Goal: Find specific page/section: Find specific page/section

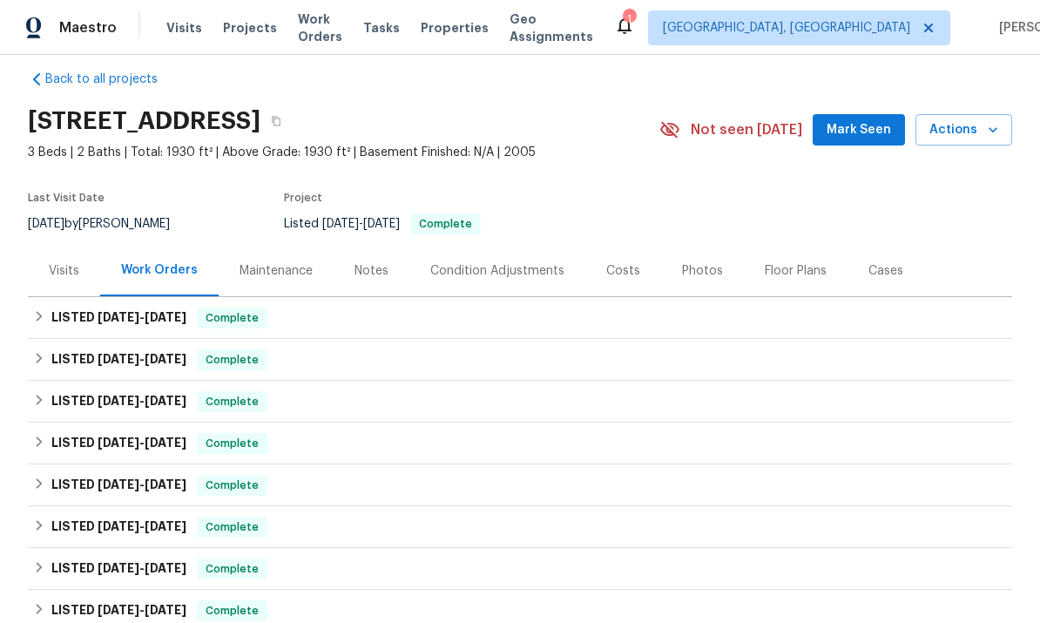
scroll to position [21, 0]
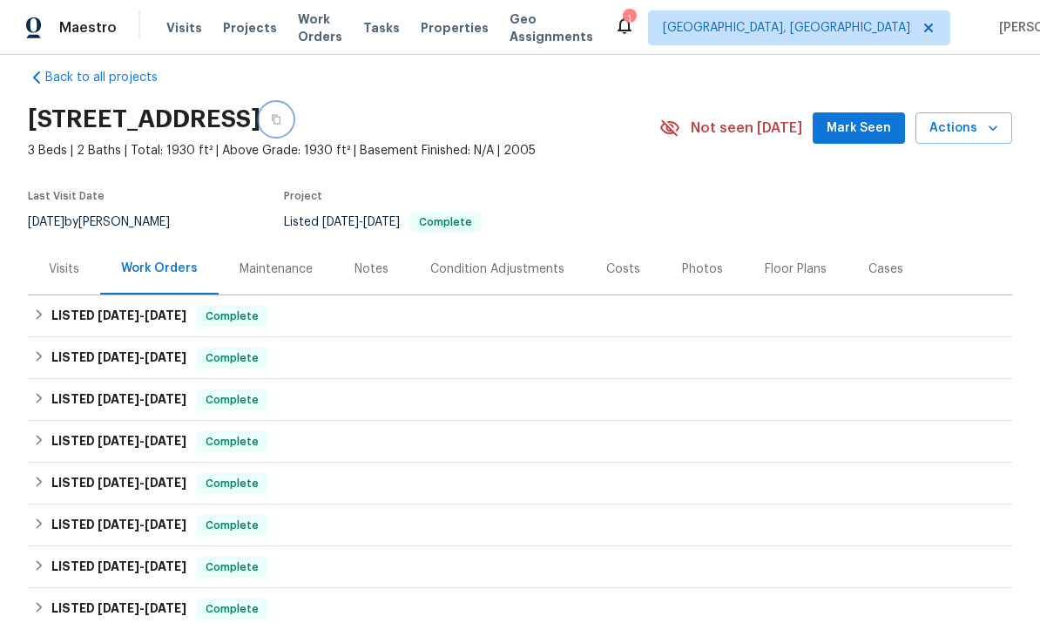
click at [281, 121] on icon "button" at bounding box center [276, 119] width 10 height 10
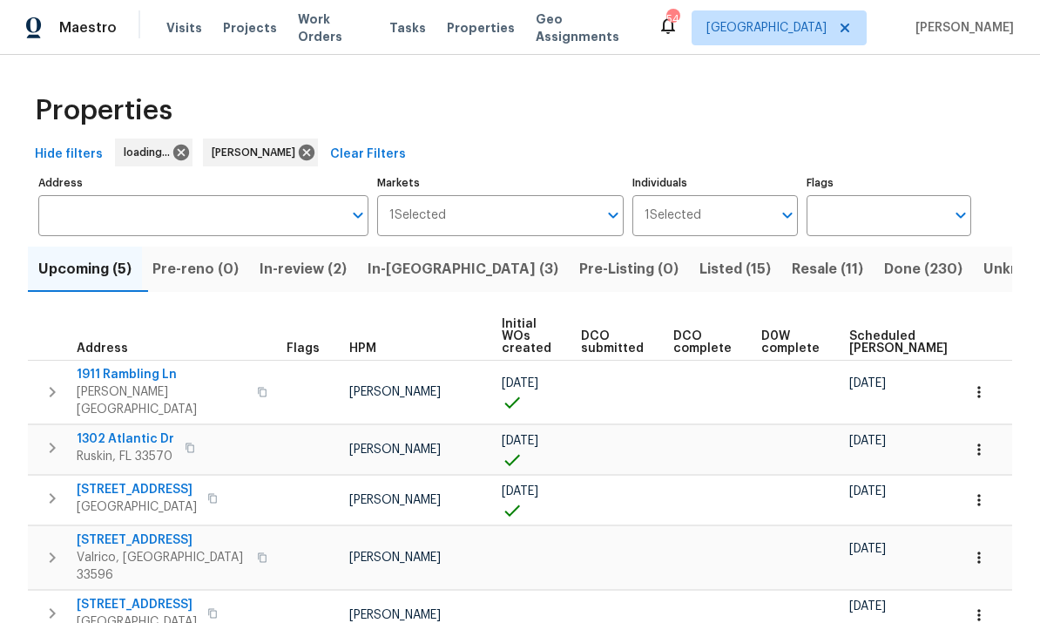
click at [89, 219] on input "Address" at bounding box center [190, 215] width 304 height 41
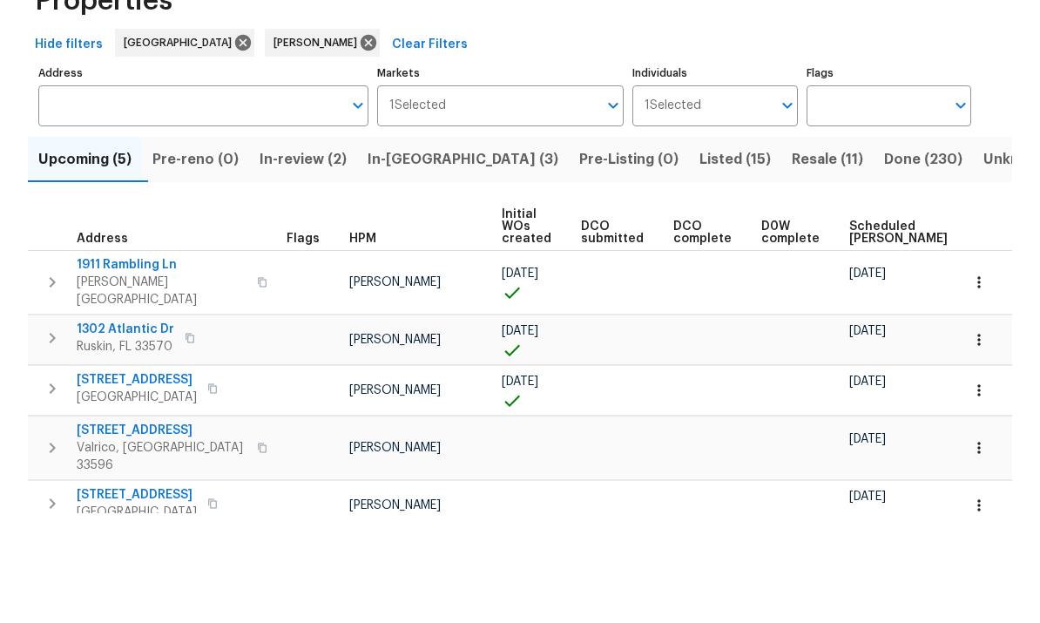
scroll to position [61, 0]
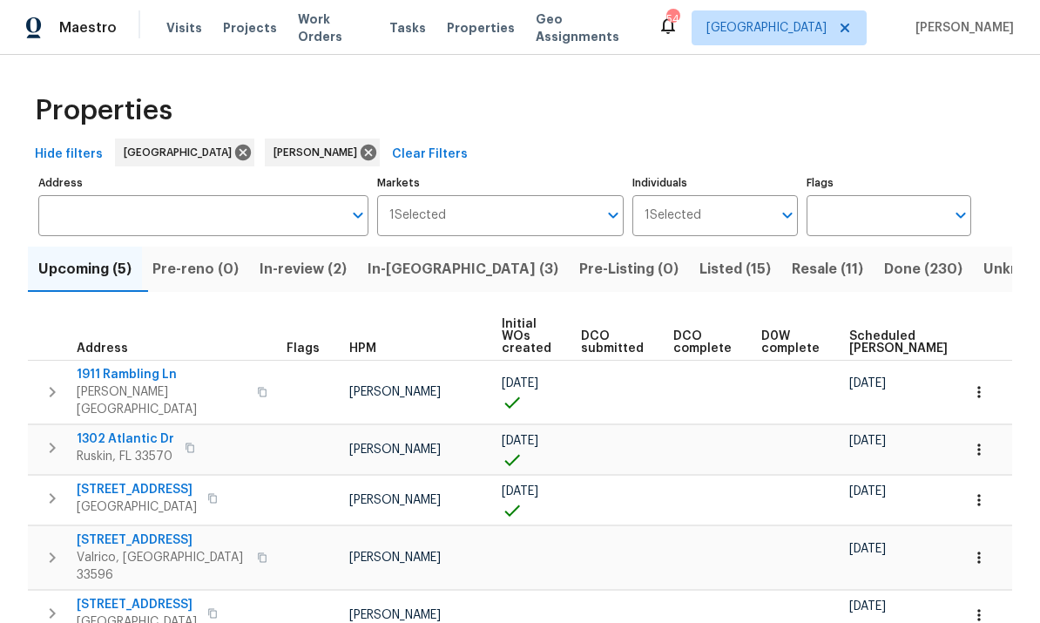
click at [86, 195] on input "Address" at bounding box center [190, 215] width 304 height 41
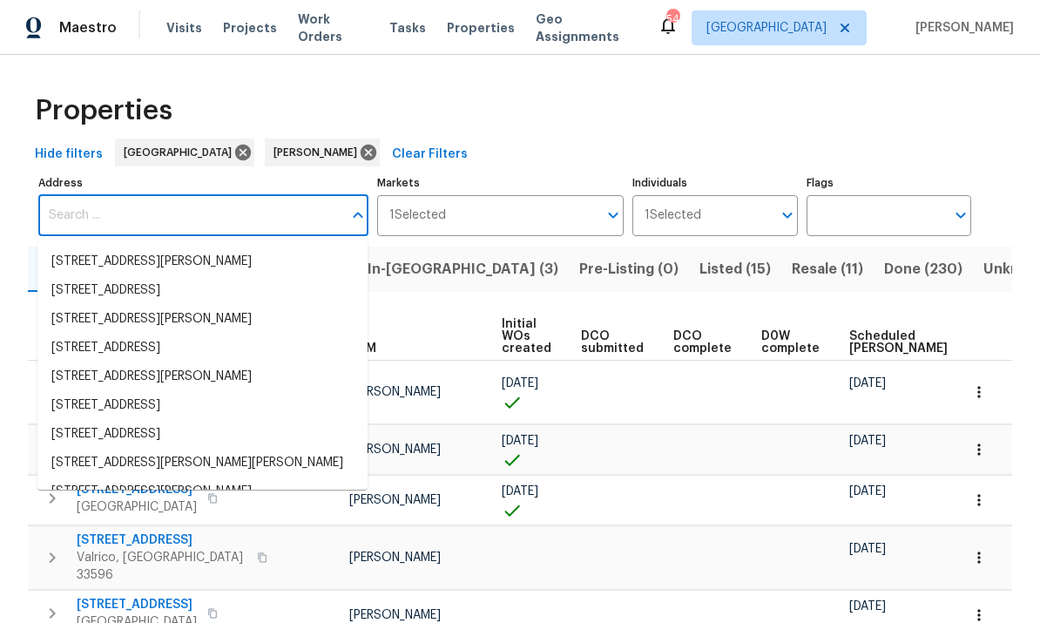
click at [83, 195] on input "Address" at bounding box center [190, 215] width 304 height 41
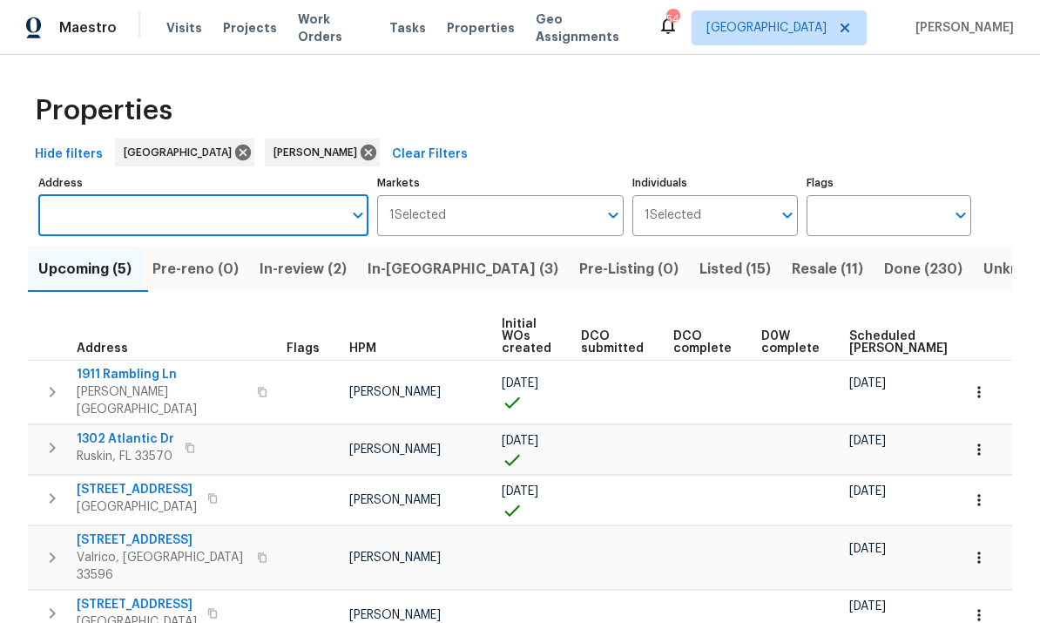
click at [449, 138] on div "Hide filters Tampa Paul Springer Clear Filters" at bounding box center [520, 154] width 984 height 32
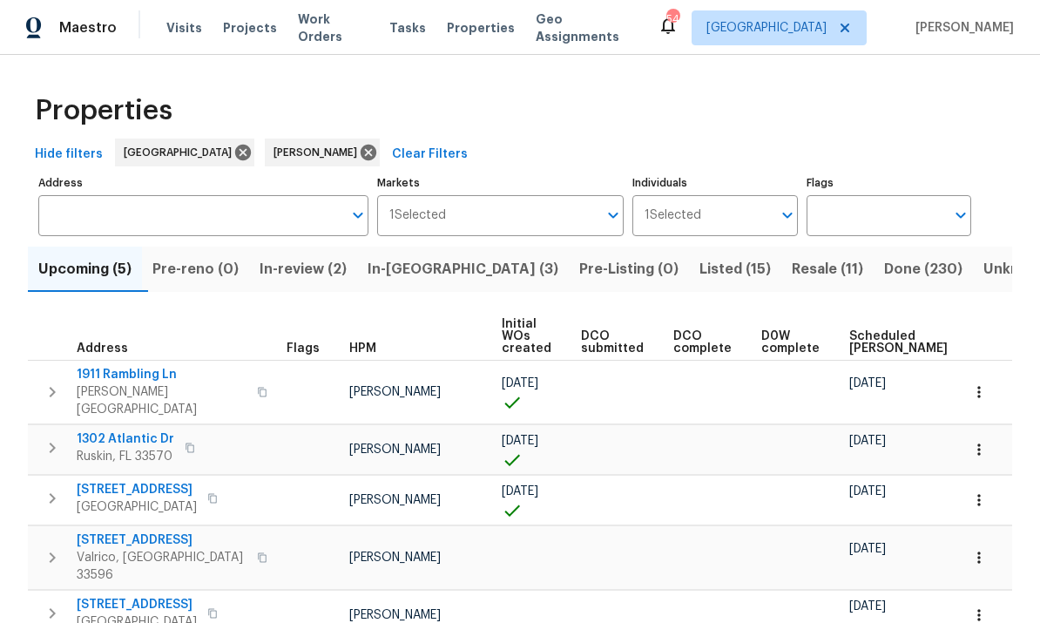
click at [145, 195] on input "Address" at bounding box center [190, 215] width 304 height 41
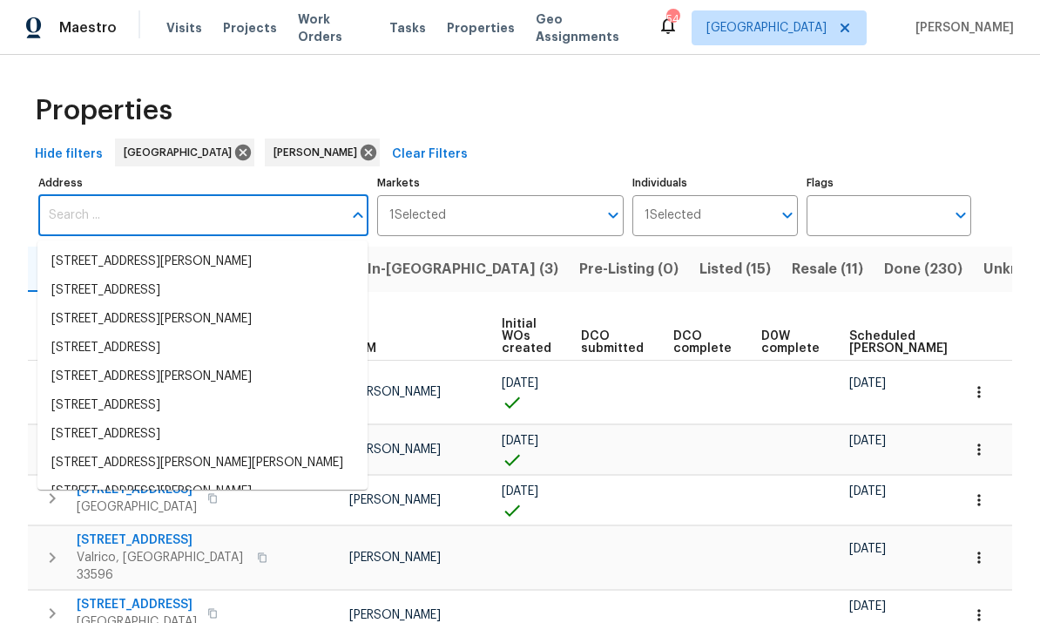
click at [99, 195] on input "Address" at bounding box center [190, 215] width 304 height 41
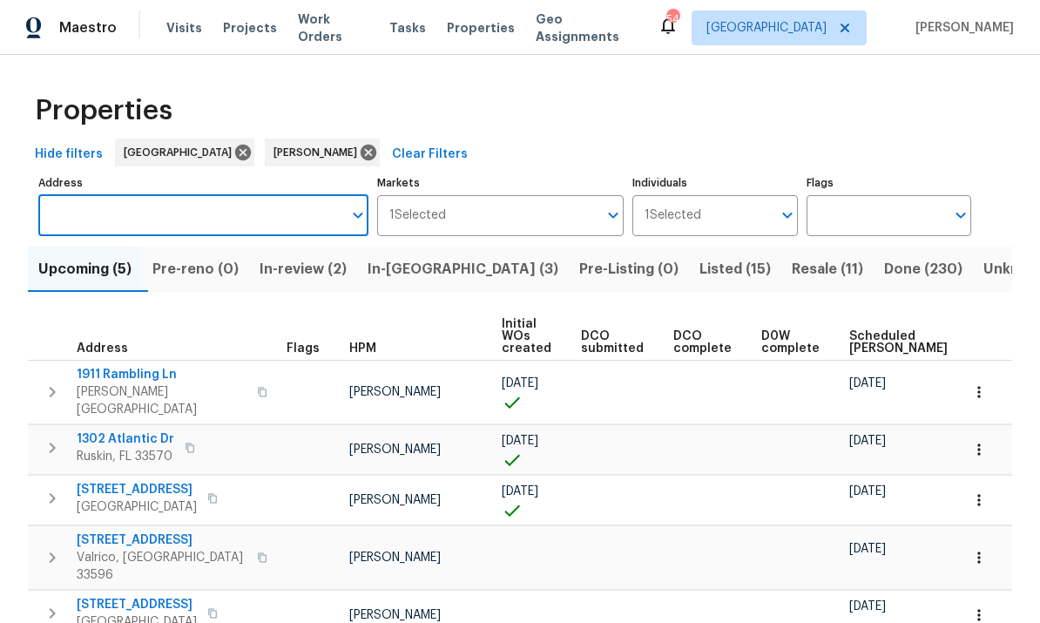
paste input "[STREET_ADDRESS]"
type input "[STREET_ADDRESS]"
click at [83, 247] on li "11158 Golden Silence Dr Riverview FL 33579" at bounding box center [202, 261] width 330 height 29
